Goal: Task Accomplishment & Management: Manage account settings

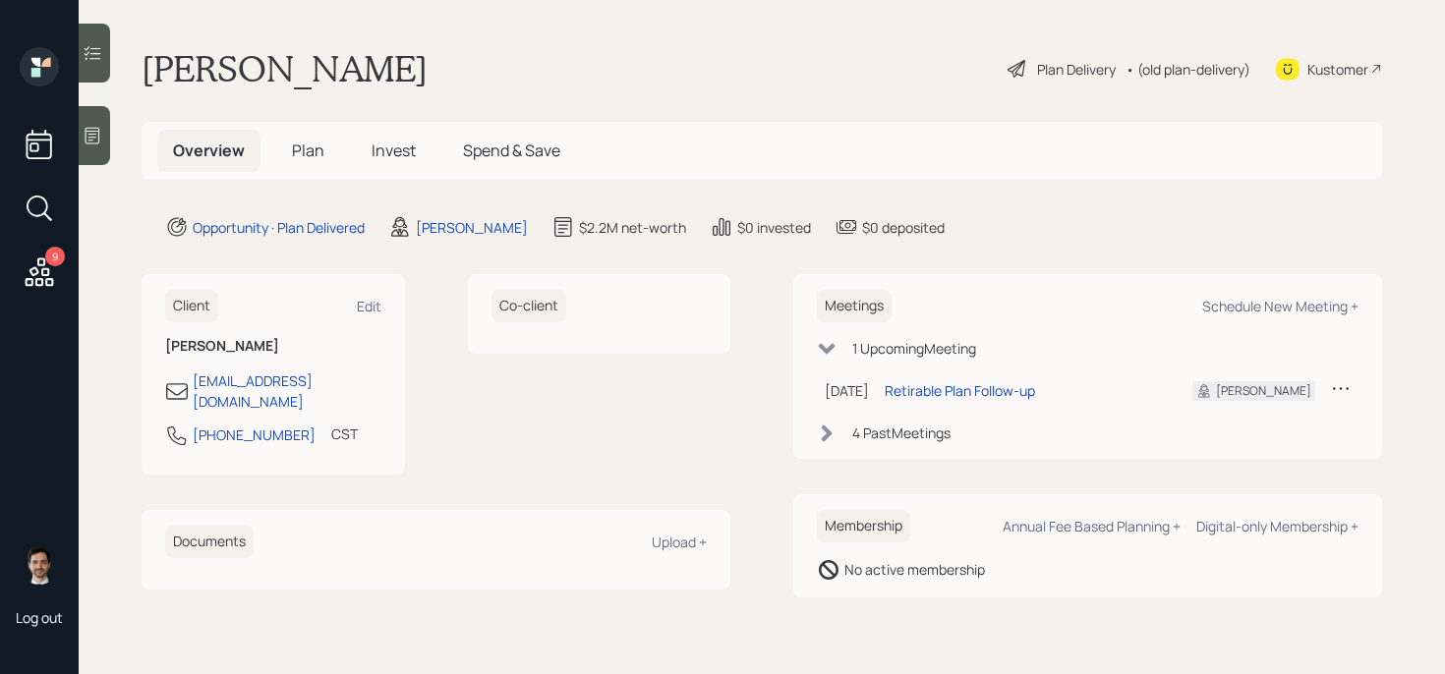
click at [1061, 64] on div "Plan Delivery" at bounding box center [1076, 69] width 79 height 21
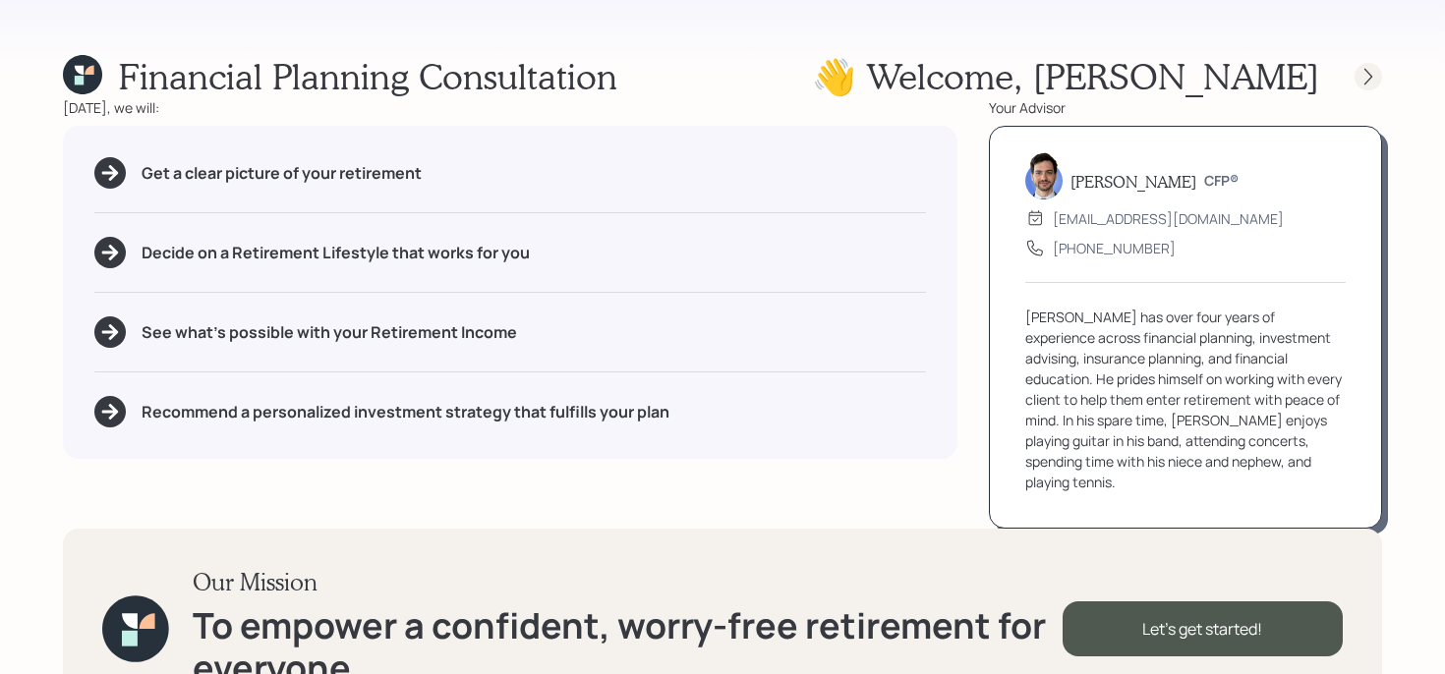
click at [1369, 69] on icon at bounding box center [1368, 77] width 20 height 20
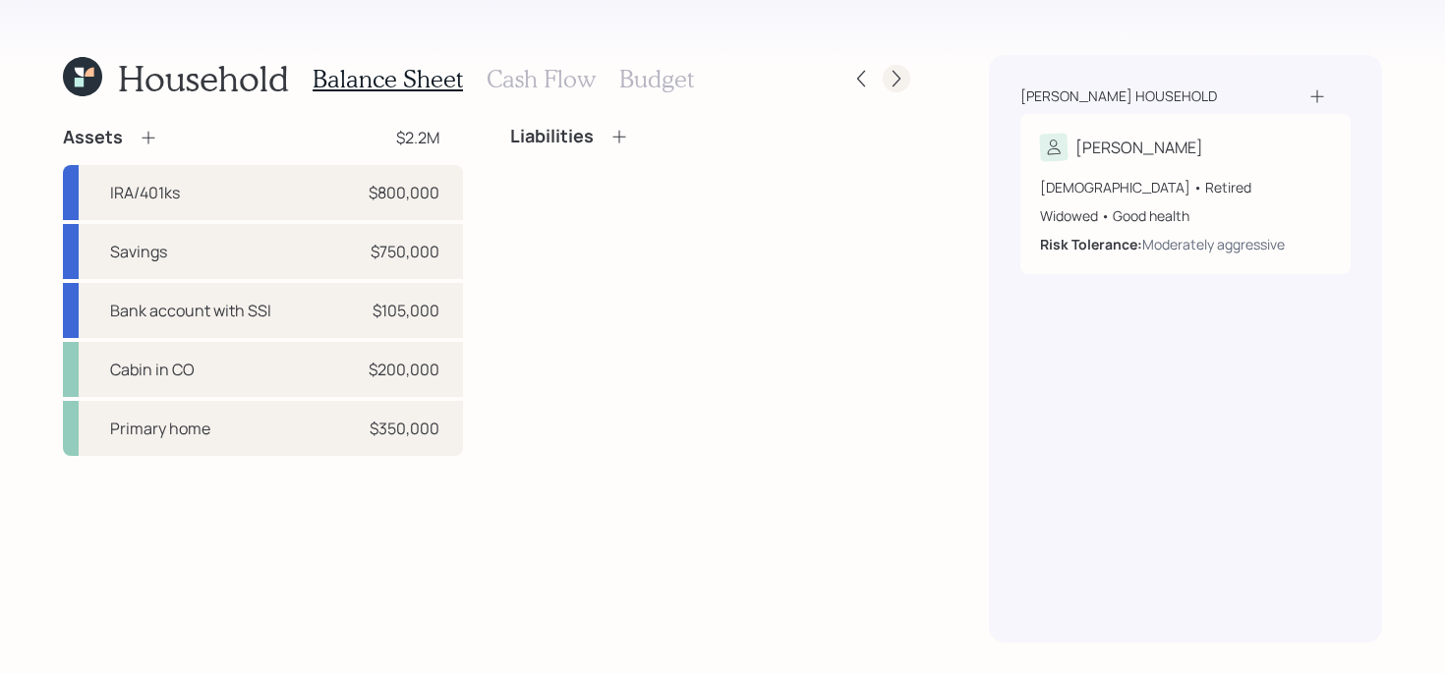
click at [903, 83] on icon at bounding box center [896, 79] width 20 height 20
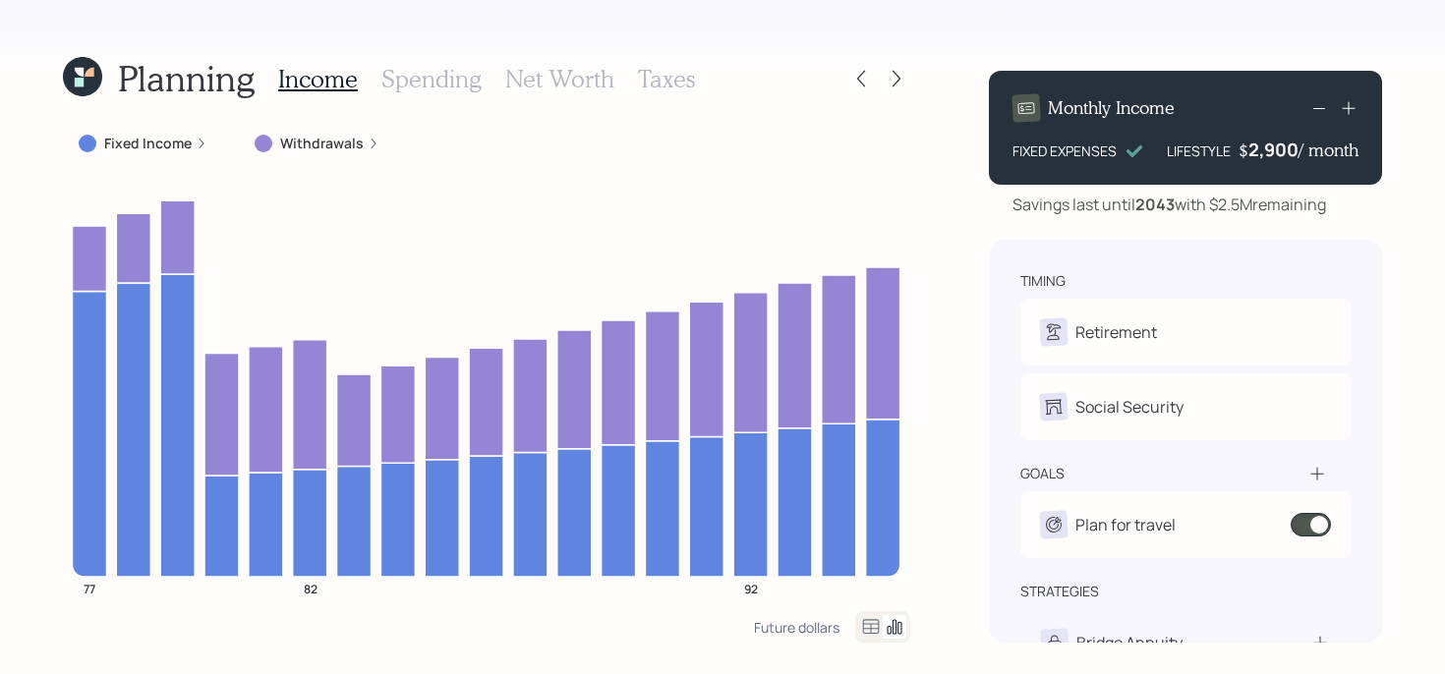
click at [85, 85] on icon at bounding box center [82, 76] width 39 height 39
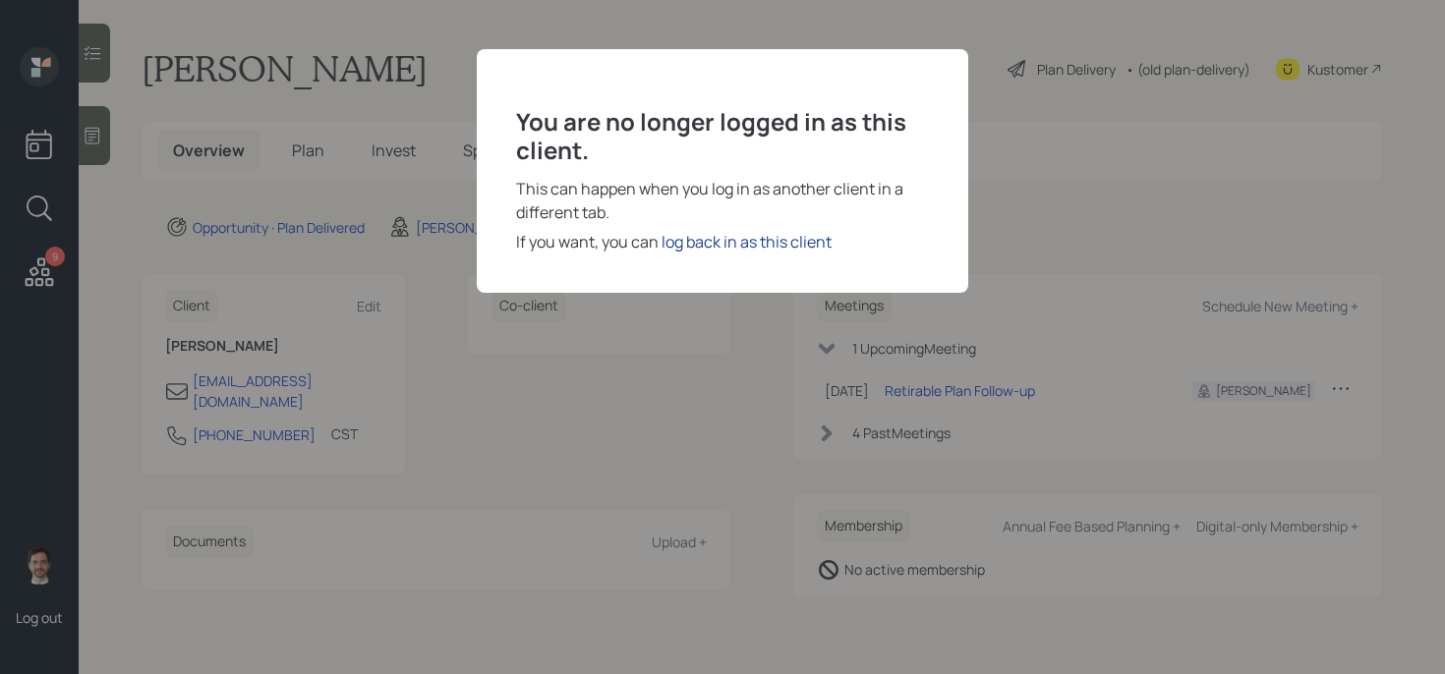
click at [720, 247] on div "log back in as this client" at bounding box center [746, 242] width 170 height 24
